Goal: Task Accomplishment & Management: Manage account settings

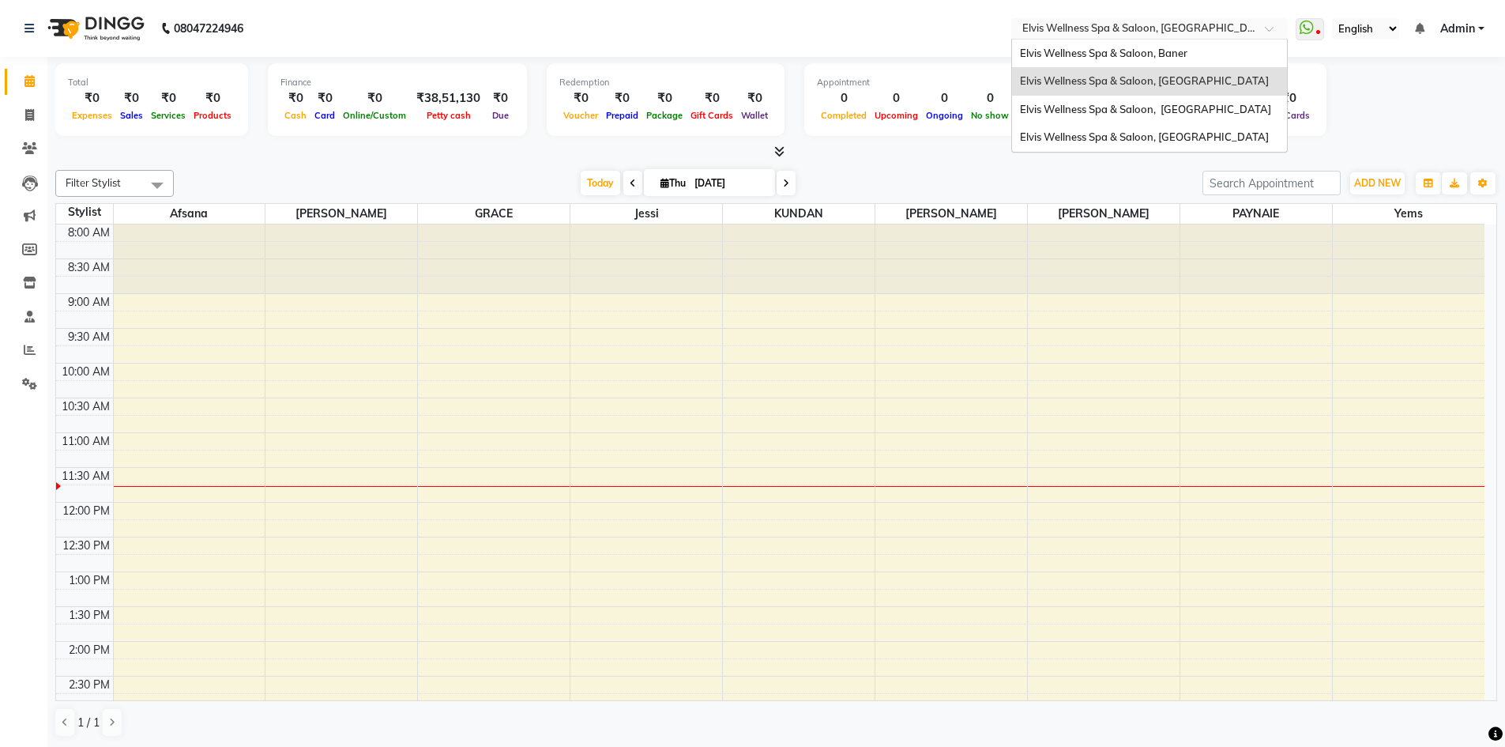
click at [1265, 32] on div at bounding box center [1149, 30] width 277 height 16
click at [1169, 143] on span "Elvis Wellness Spa & Saloon, Lohegaon" at bounding box center [1144, 136] width 249 height 13
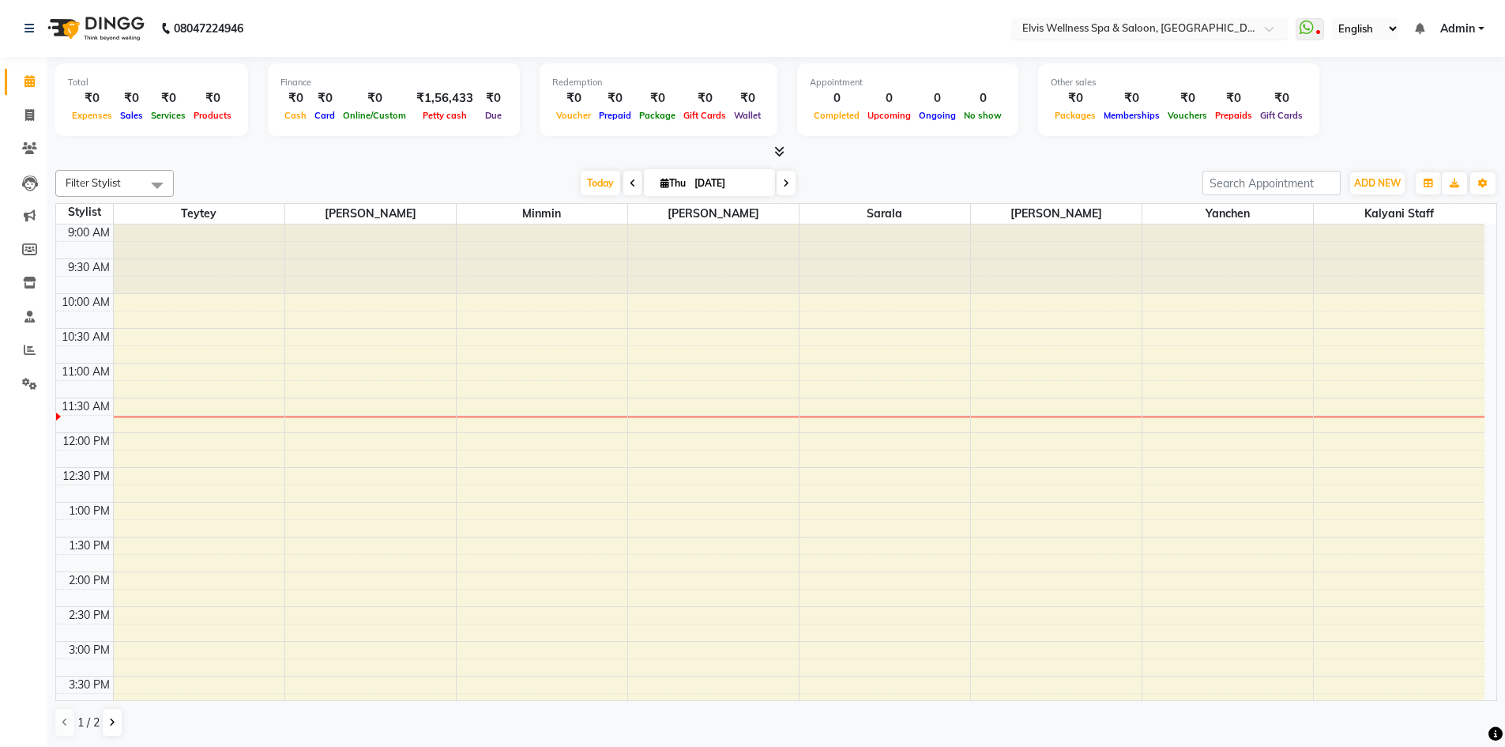
click at [1244, 29] on input "text" at bounding box center [1133, 30] width 229 height 16
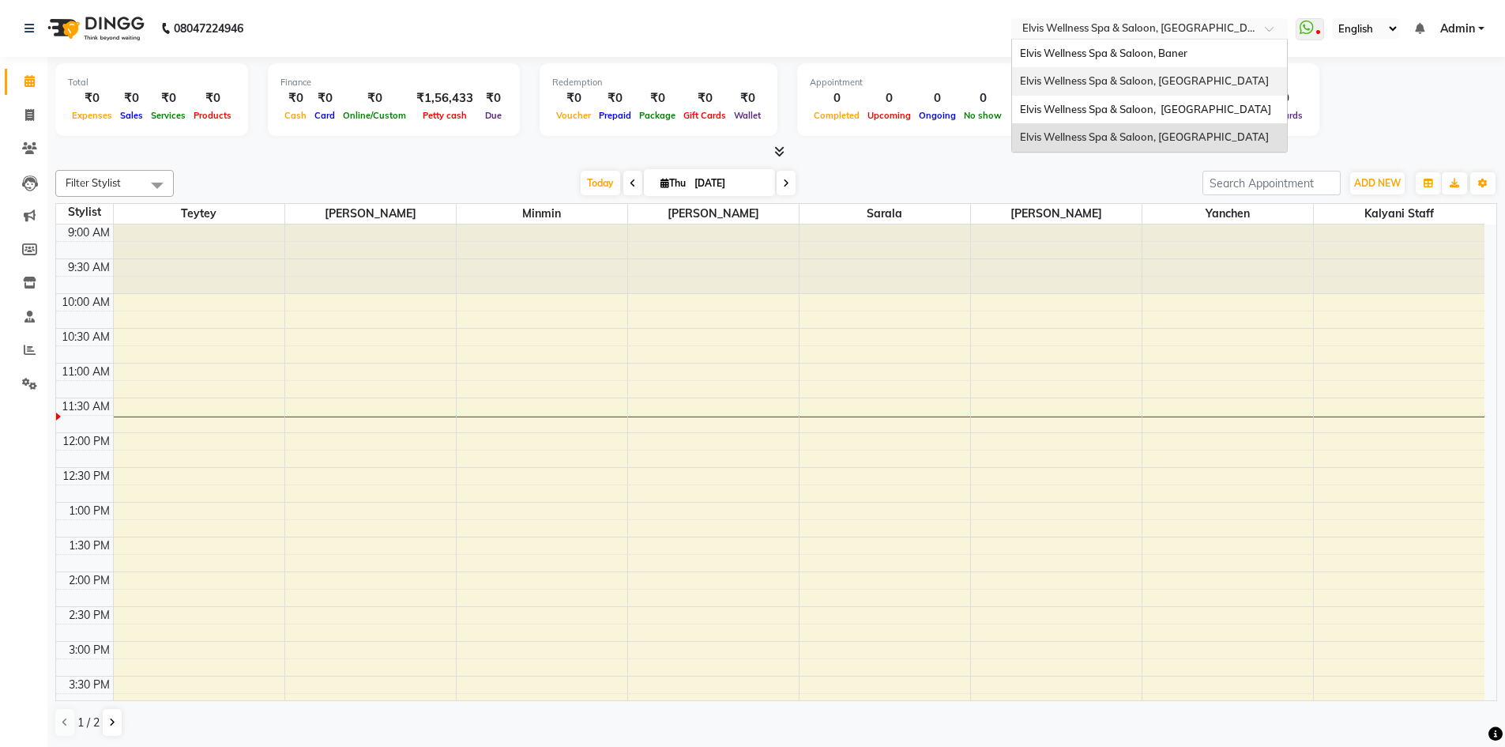
click at [1191, 79] on span "Elvis Wellness Spa & Saloon, [GEOGRAPHIC_DATA]" at bounding box center [1144, 80] width 249 height 13
